Goal: Transaction & Acquisition: Purchase product/service

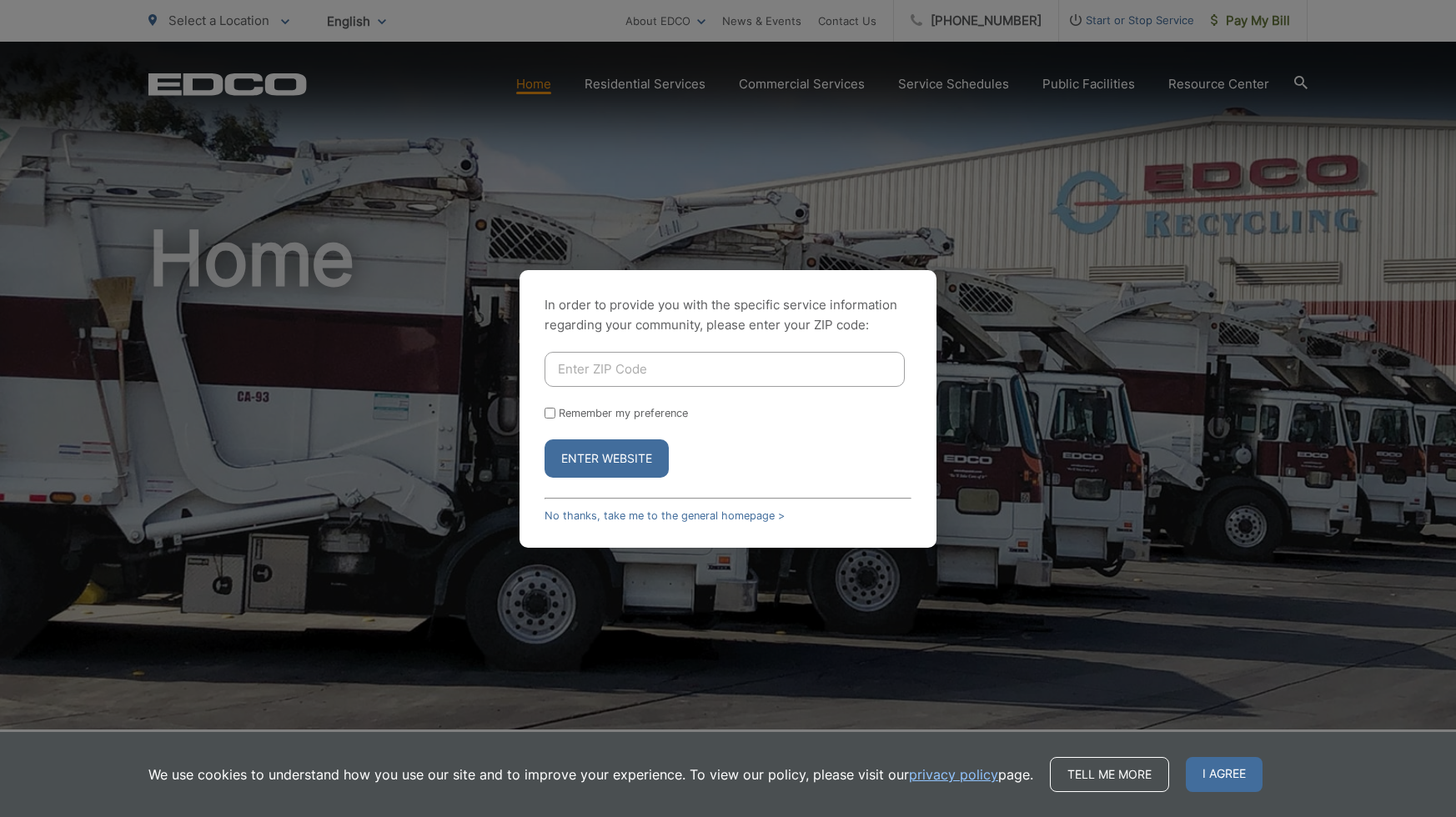
click at [713, 366] on input "Enter ZIP Code" at bounding box center [724, 369] width 360 height 35
type input "92020"
click at [552, 413] on input "Remember my preference" at bounding box center [550, 413] width 11 height 11
checkbox input "true"
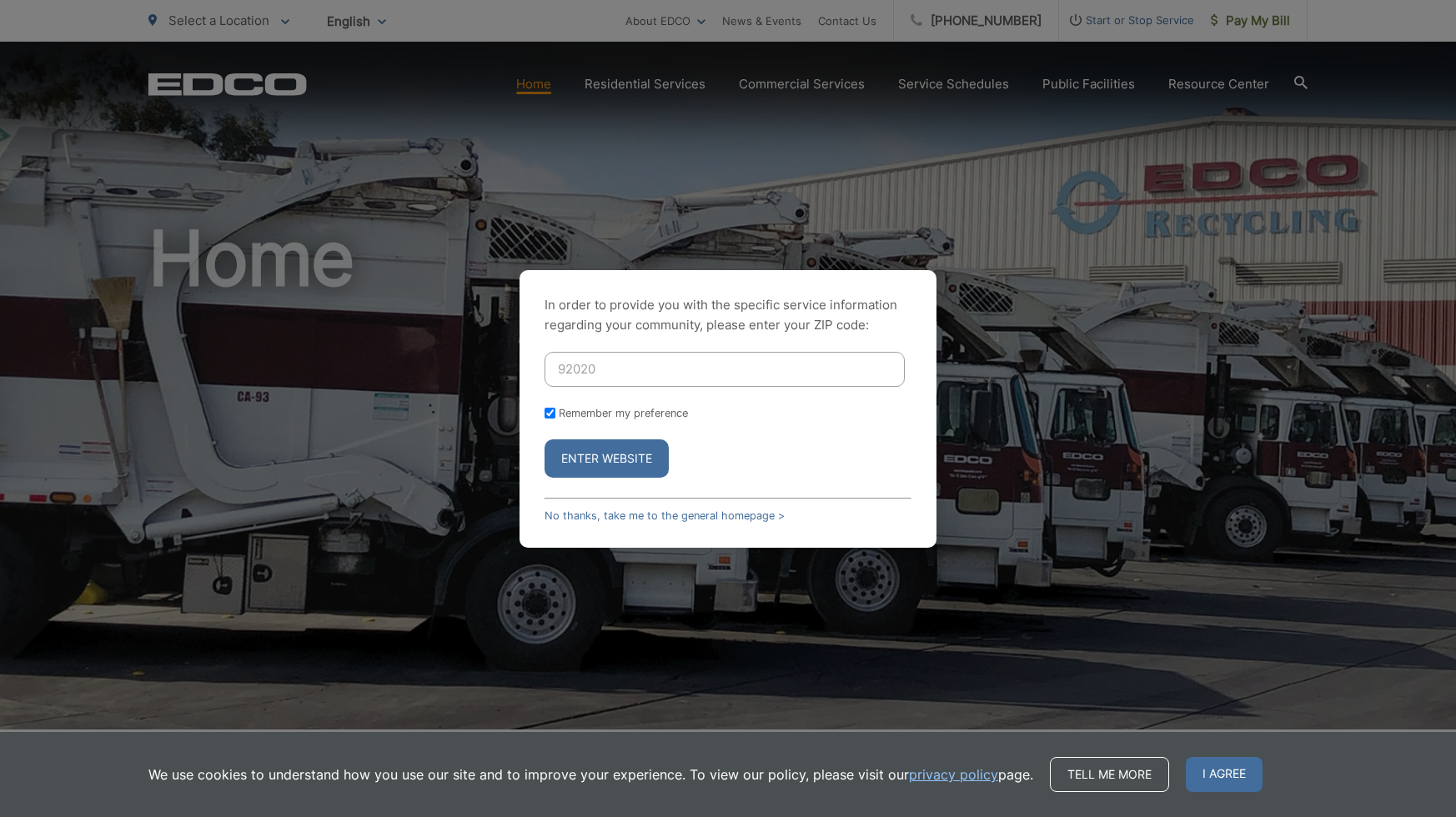
click at [598, 455] on button "Enter Website" at bounding box center [607, 459] width 124 height 38
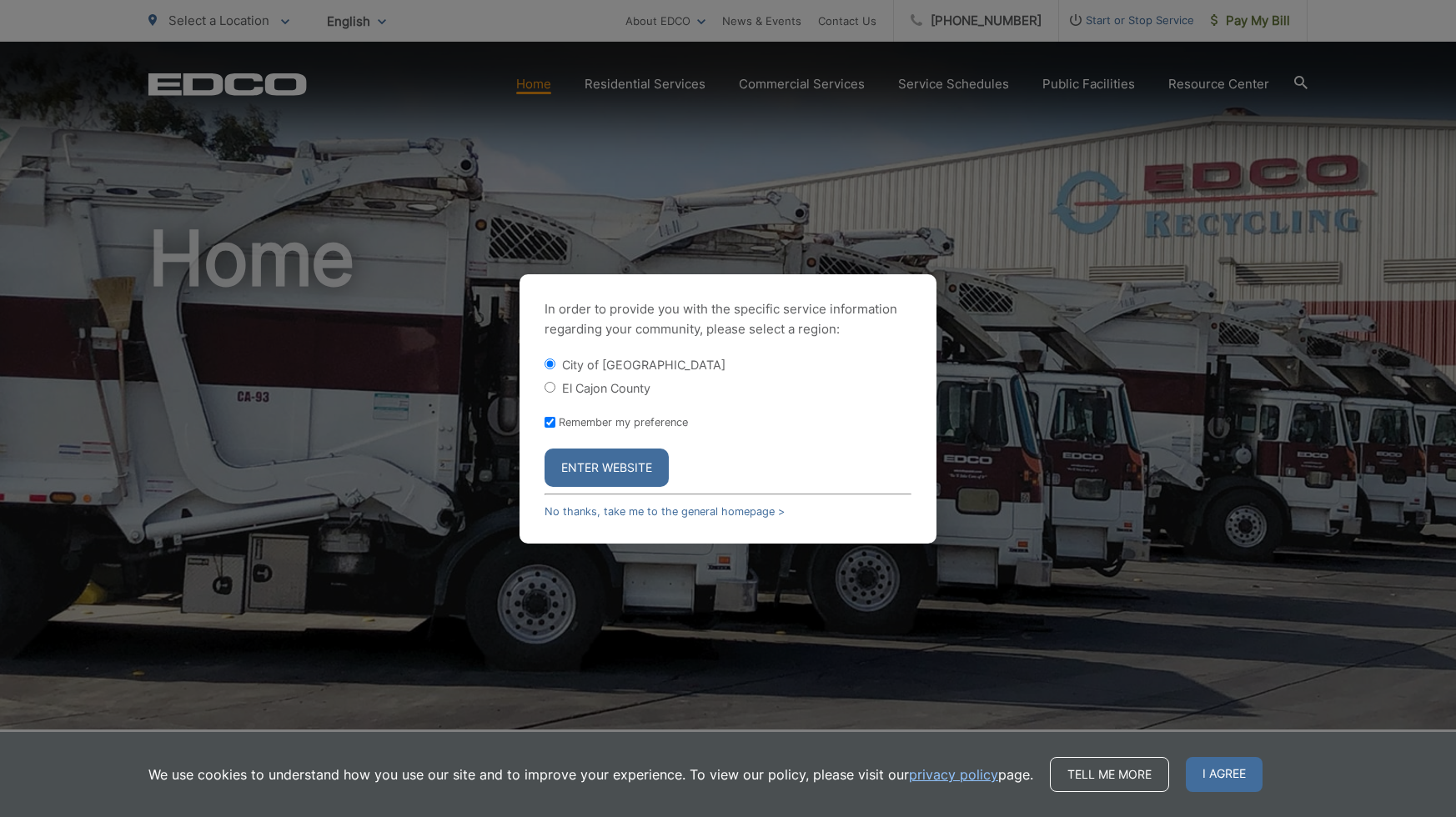
click at [608, 462] on button "Enter Website" at bounding box center [607, 468] width 124 height 38
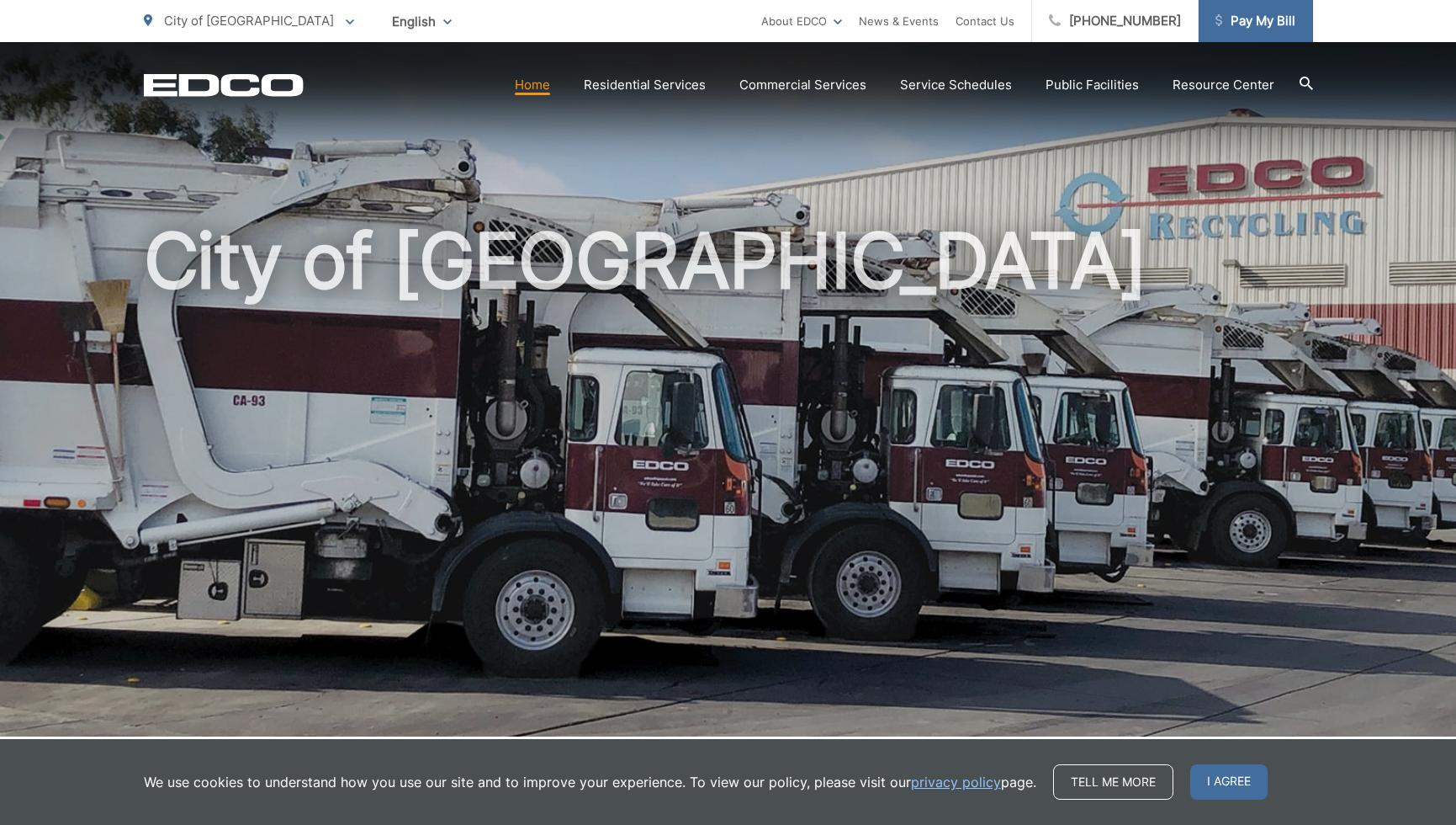
click at [1260, 25] on span "Pay My Bill" at bounding box center [1255, 21] width 80 height 20
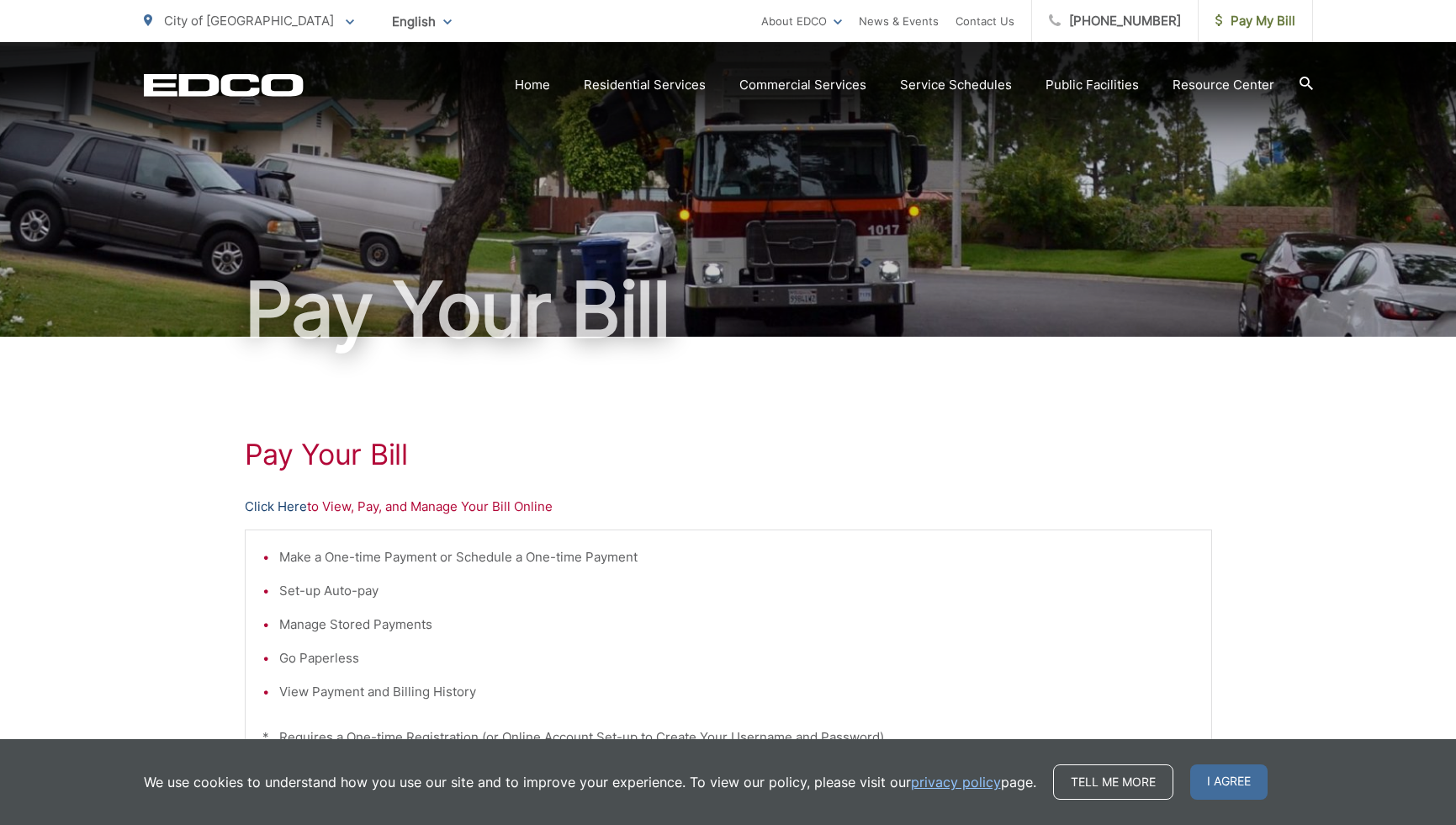
click at [298, 512] on link "Click Here" at bounding box center [276, 506] width 63 height 20
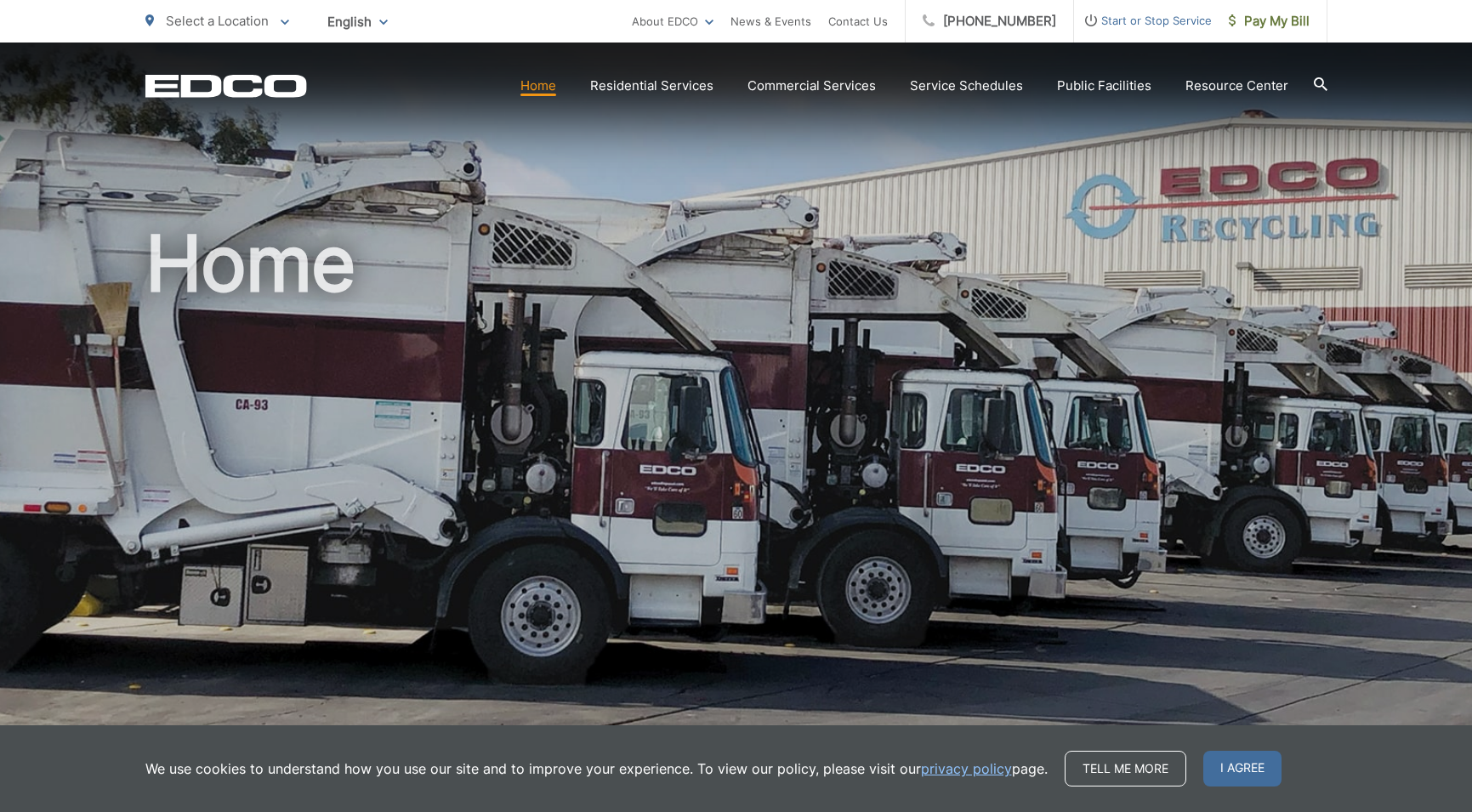
drag, startPoint x: 1254, startPoint y: 775, endPoint x: 1312, endPoint y: 219, distance: 559.0
click at [1254, 775] on span "I agree" at bounding box center [1243, 768] width 78 height 35
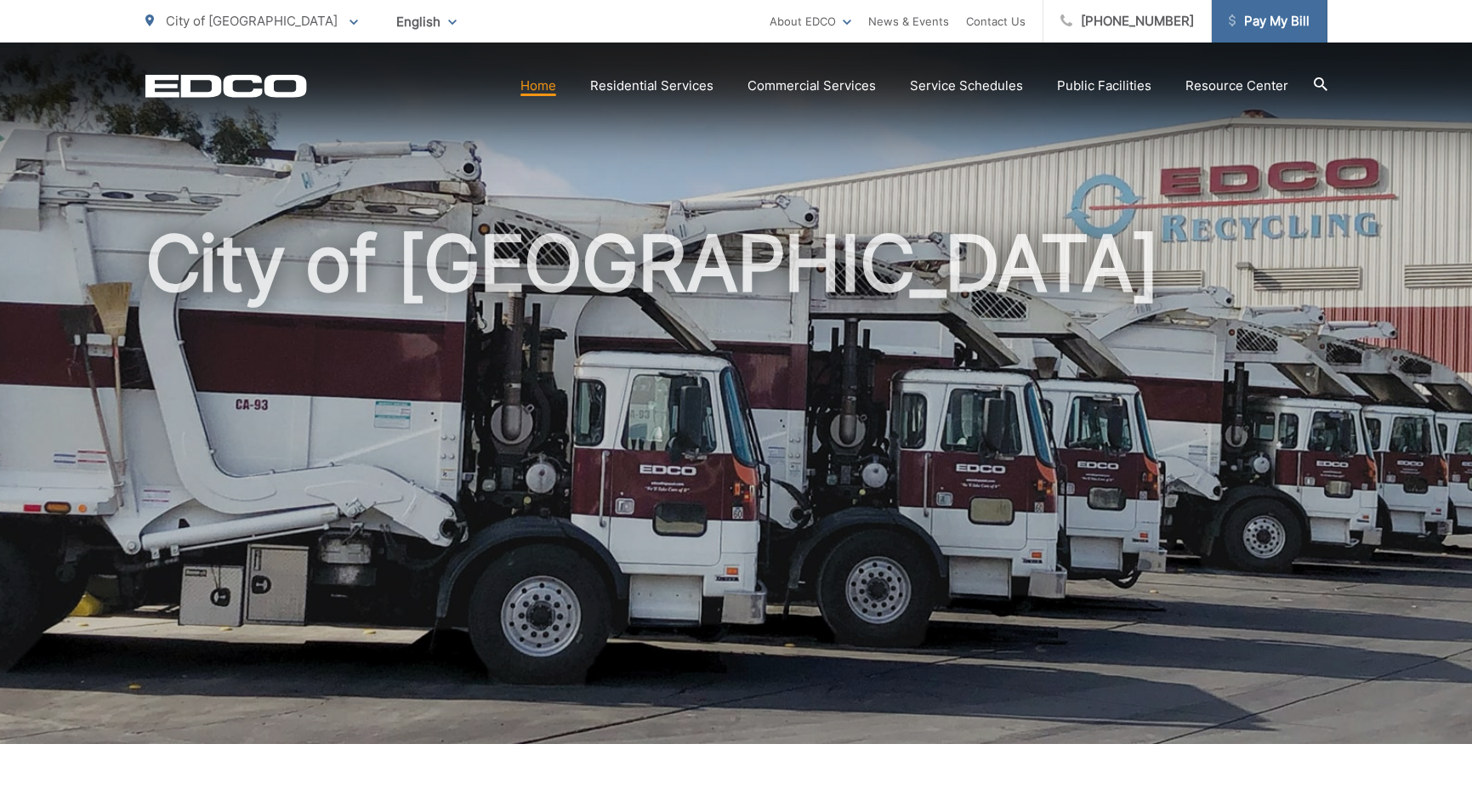
click at [1246, 25] on span "Pay My Bill" at bounding box center [1269, 21] width 81 height 20
click at [1277, 22] on span "Pay My Bill" at bounding box center [1269, 21] width 81 height 20
click at [1246, 26] on span "Pay My Bill" at bounding box center [1269, 21] width 81 height 20
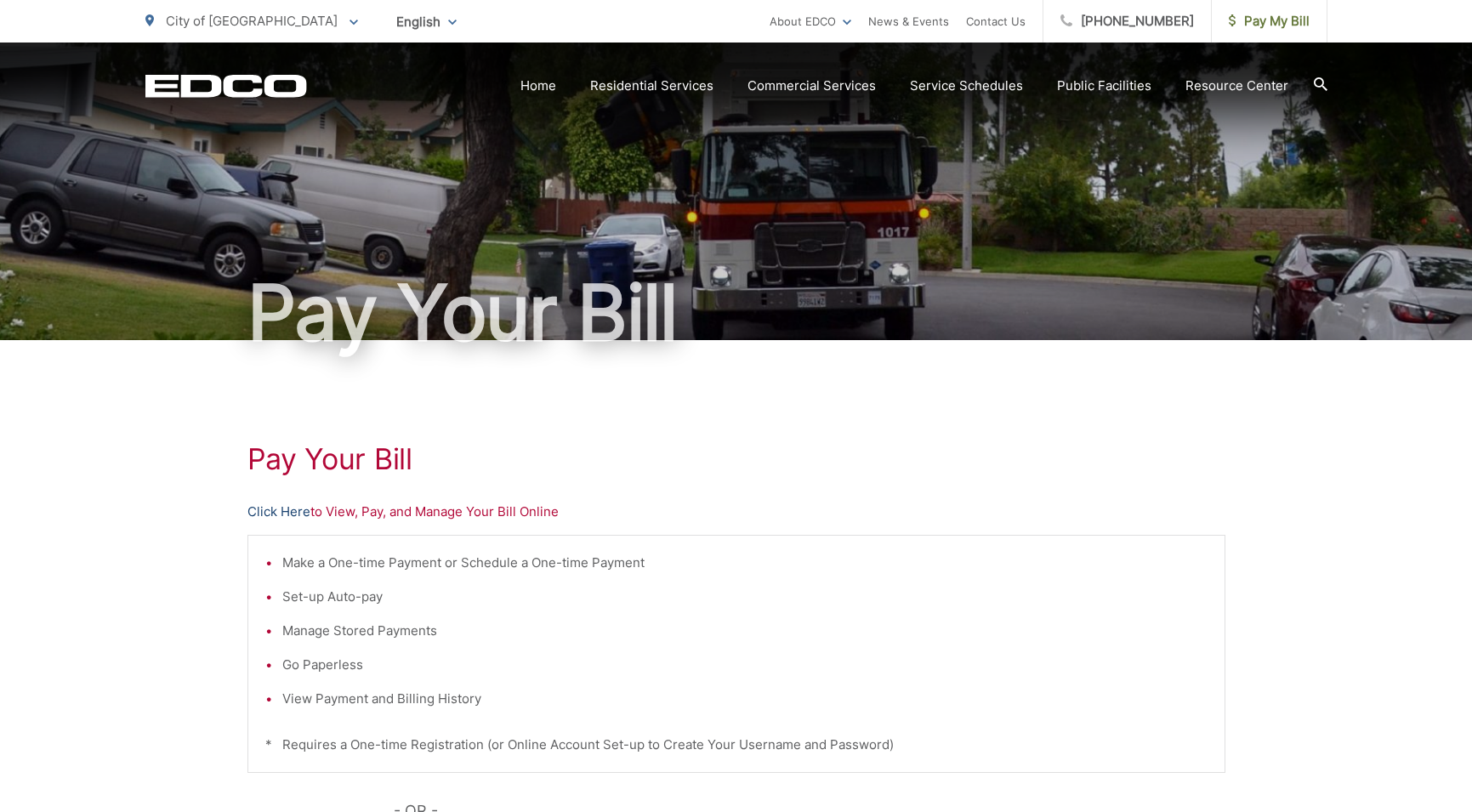
click at [280, 513] on link "Click Here" at bounding box center [279, 512] width 63 height 20
click at [823, 451] on h1 "Pay Your Bill" at bounding box center [736, 459] width 978 height 34
click at [294, 509] on link "Click Here" at bounding box center [279, 512] width 63 height 20
click at [588, 530] on div "Pay Your [PERSON_NAME] Here to View, Pay, and Manage Your Bill Online Make a On…" at bounding box center [736, 722] width 978 height 764
click at [636, 630] on li "Manage Stored Payments" at bounding box center [745, 631] width 926 height 20
